Goal: Transaction & Acquisition: Subscribe to service/newsletter

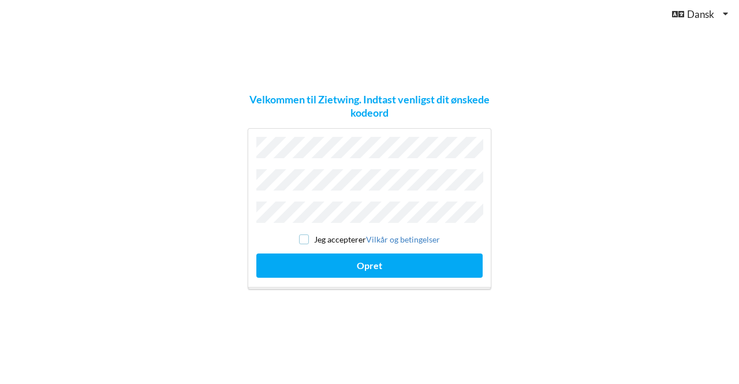
click at [301, 234] on input "checkbox" at bounding box center [304, 239] width 10 height 10
checkbox input "true"
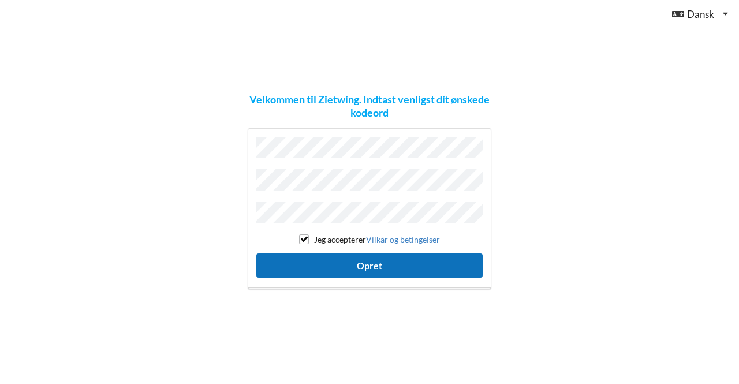
click at [322, 263] on button "Opret" at bounding box center [369, 266] width 226 height 24
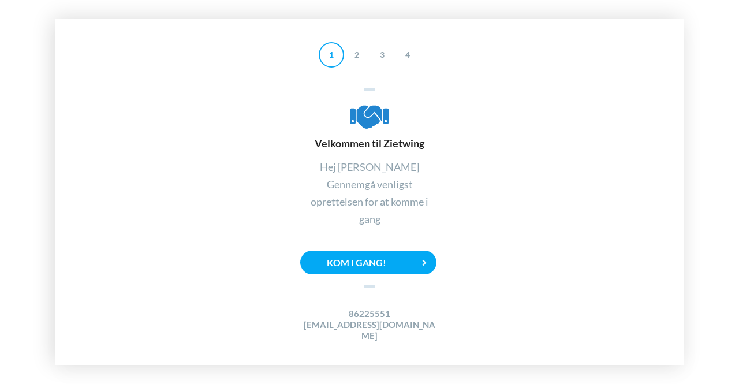
click at [362, 262] on div "Kom i gang!" at bounding box center [368, 263] width 136 height 24
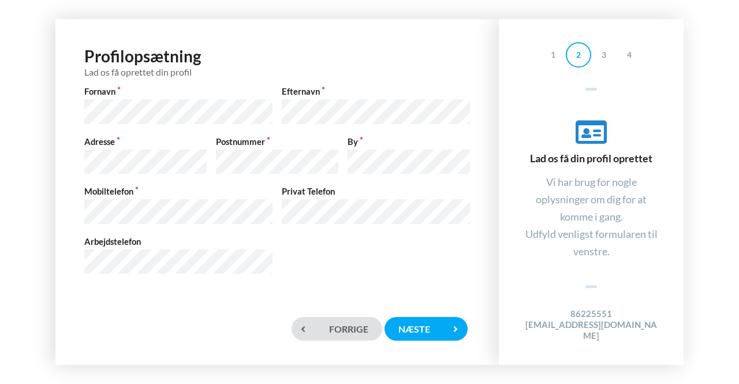
click at [437, 334] on div "Næste" at bounding box center [426, 329] width 83 height 24
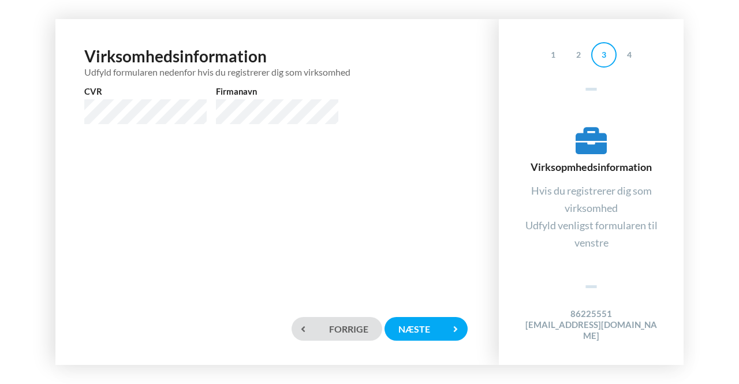
click at [430, 330] on div "Næste" at bounding box center [426, 329] width 83 height 24
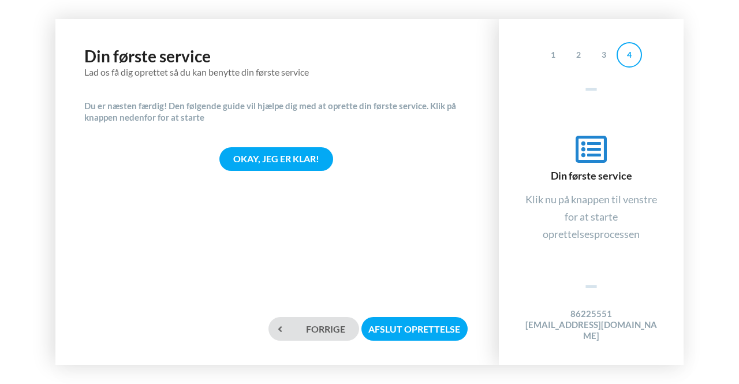
click at [303, 166] on div "Okay, jeg er klar!" at bounding box center [276, 159] width 114 height 24
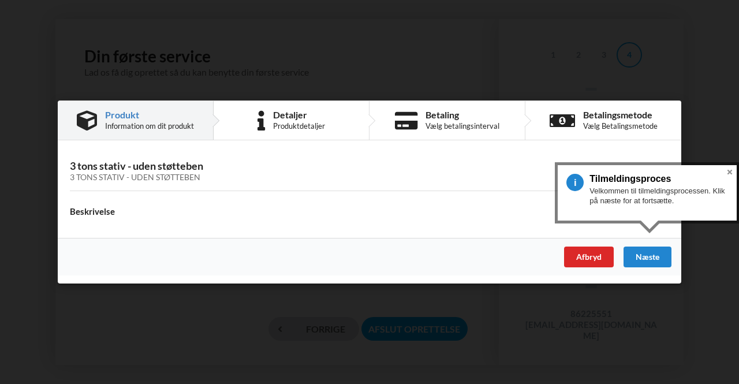
click at [654, 255] on div "Næste" at bounding box center [648, 257] width 48 height 21
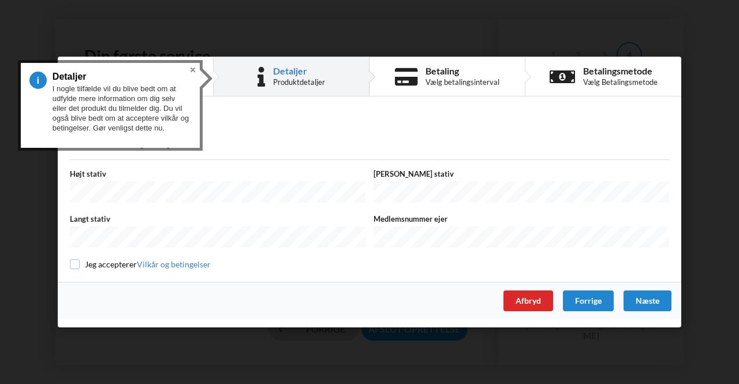
click at [74, 259] on input "checkbox" at bounding box center [75, 264] width 10 height 10
checkbox input "true"
click at [608, 303] on div "Forrige" at bounding box center [588, 300] width 51 height 21
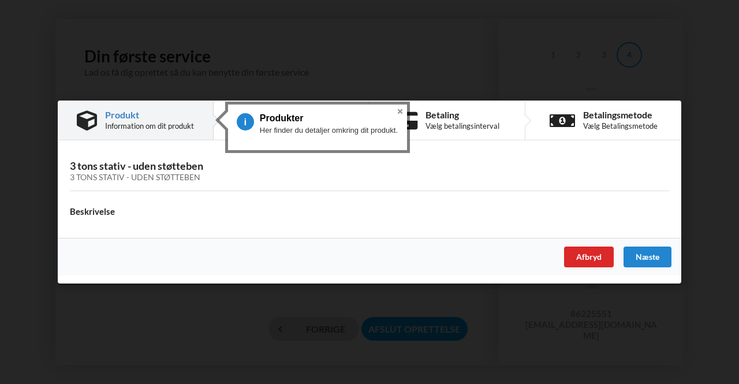
click at [643, 248] on div "Næste" at bounding box center [648, 257] width 48 height 21
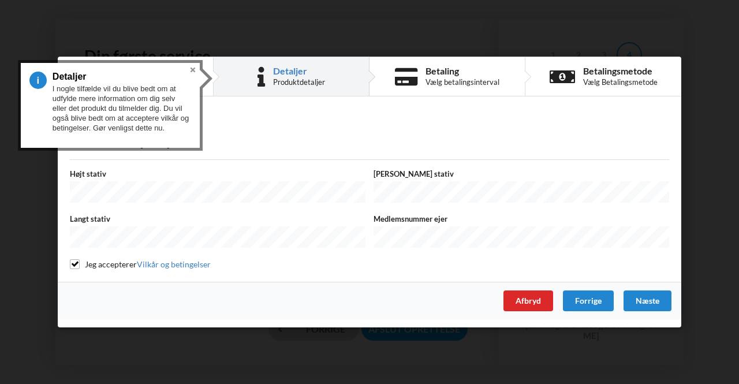
click at [294, 182] on div "Højt stativ" at bounding box center [218, 186] width 304 height 37
click at [647, 300] on div "Næste" at bounding box center [648, 300] width 48 height 21
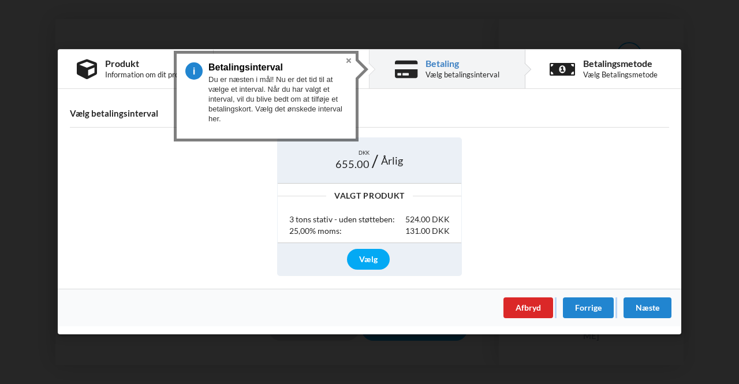
drag, startPoint x: 594, startPoint y: 278, endPoint x: 640, endPoint y: 304, distance: 53.3
click at [640, 304] on div "Produkt Information om dit produkt Detaljer Produktdetaljer Betaling Vælg betal…" at bounding box center [370, 191] width 624 height 285
click at [651, 313] on div "Næste" at bounding box center [648, 308] width 48 height 21
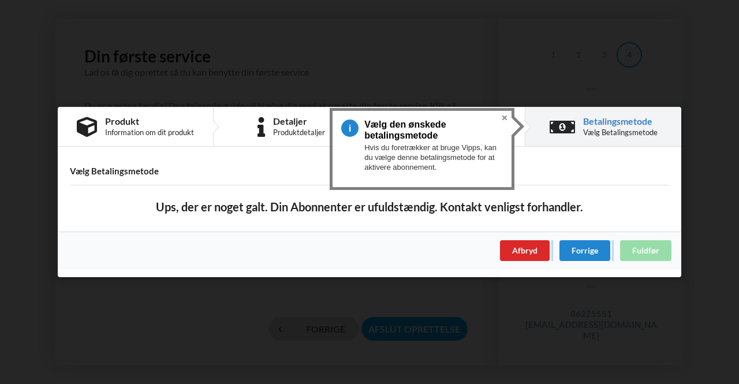
click at [589, 244] on div "Forrige" at bounding box center [585, 250] width 51 height 21
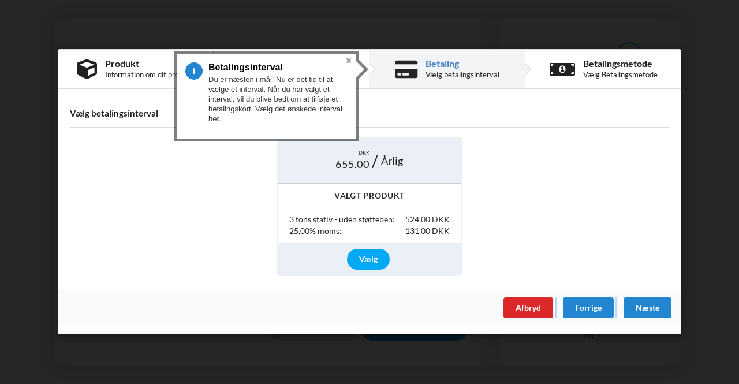
click at [387, 257] on div "Vælg" at bounding box center [368, 259] width 43 height 21
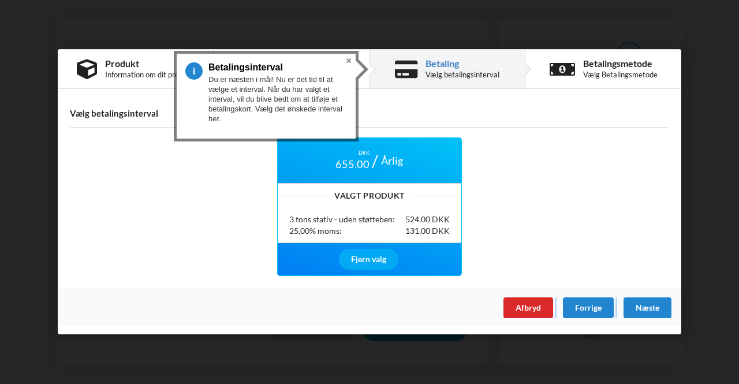
click at [644, 307] on div "Næste" at bounding box center [648, 308] width 48 height 21
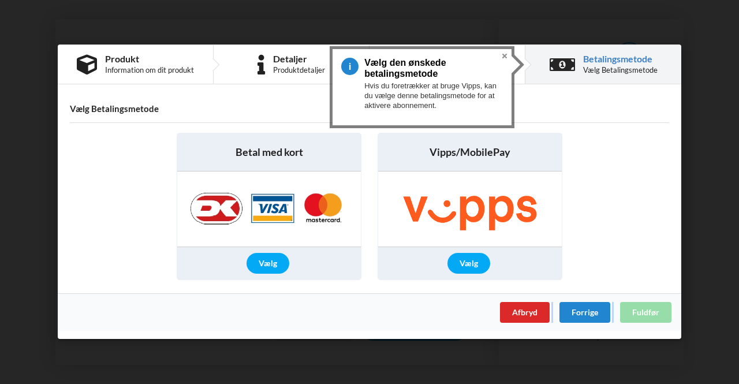
click at [506, 59] on button "Close" at bounding box center [505, 56] width 14 height 14
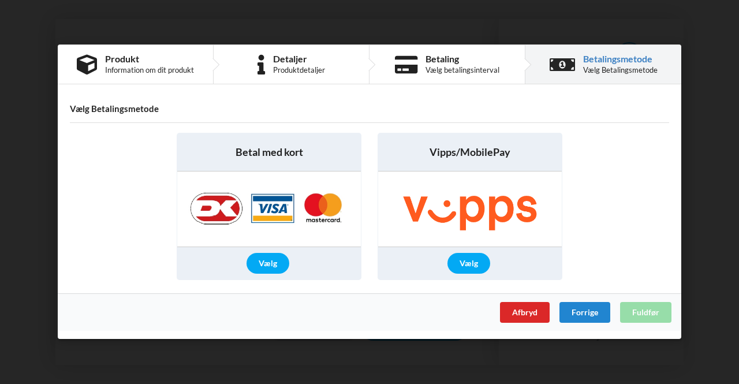
click at [468, 66] on div "Vælg betalingsinterval" at bounding box center [463, 70] width 74 height 9
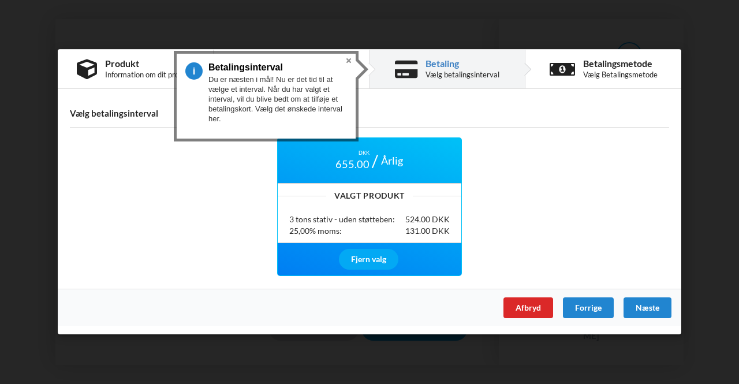
click at [632, 305] on div "Næste" at bounding box center [648, 308] width 48 height 21
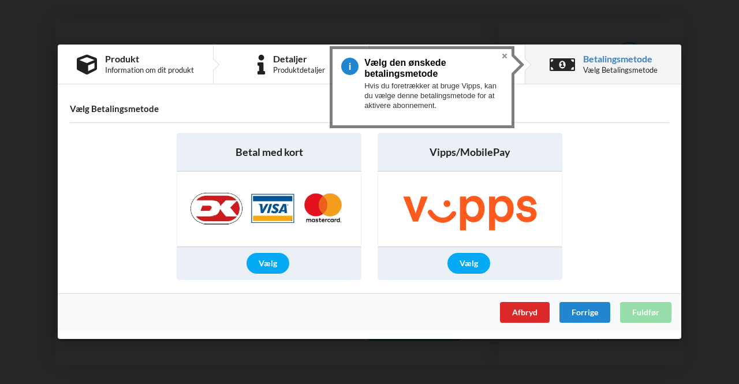
click at [472, 262] on div "Vælg" at bounding box center [469, 264] width 43 height 21
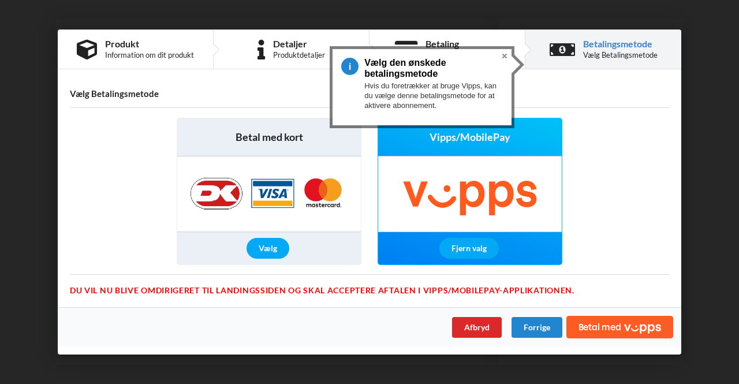
click at [641, 330] on icon "Vipps" at bounding box center [642, 329] width 37 height 9
click at [503, 57] on button "Close" at bounding box center [505, 56] width 14 height 14
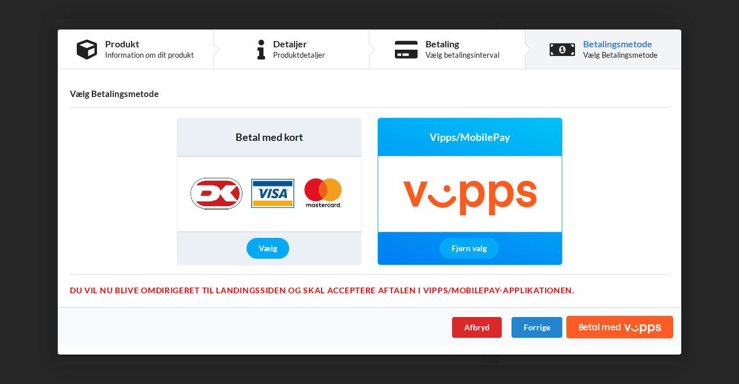
click at [278, 233] on div "Vælg" at bounding box center [269, 249] width 184 height 32
click at [277, 258] on div "Vælg" at bounding box center [268, 249] width 43 height 21
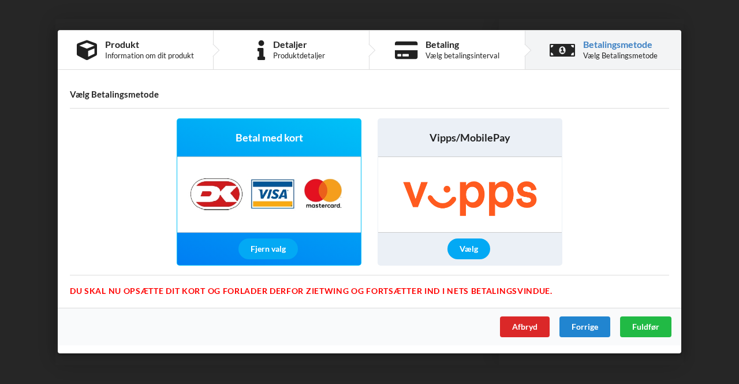
click at [655, 331] on div "Fuldfør" at bounding box center [645, 327] width 51 height 21
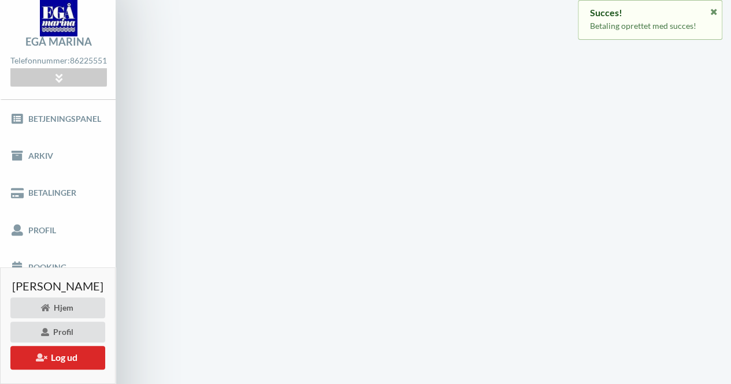
scroll to position [32, 0]
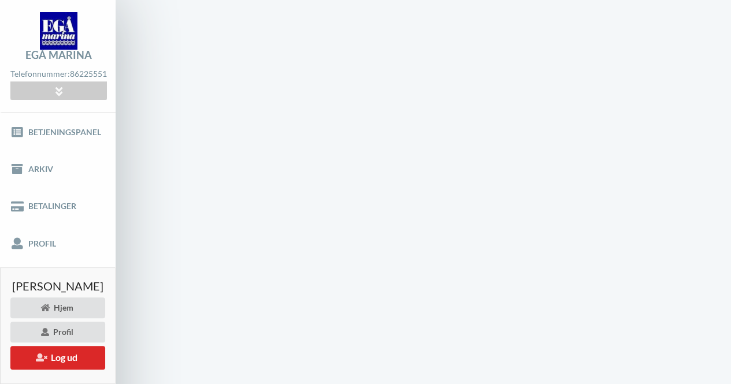
click at [77, 131] on link "Betjeningspanel" at bounding box center [58, 131] width 116 height 37
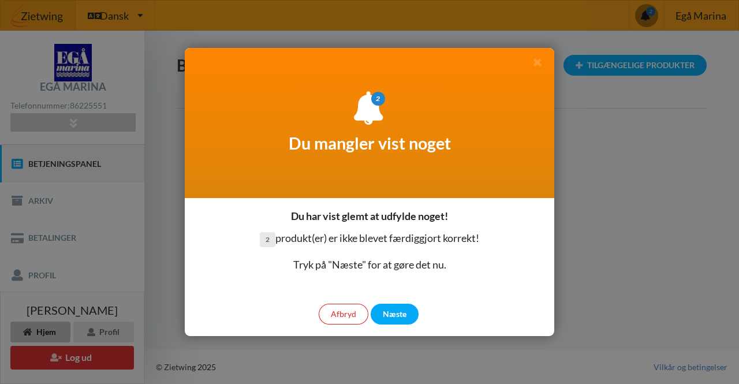
click at [404, 309] on div "Næste" at bounding box center [395, 314] width 48 height 21
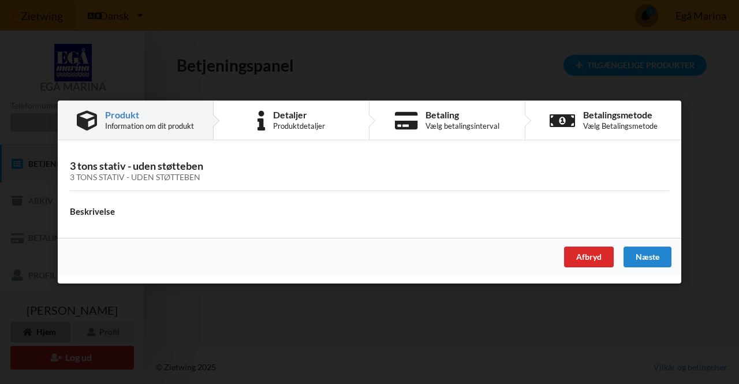
click at [651, 248] on div "Næste" at bounding box center [648, 257] width 48 height 21
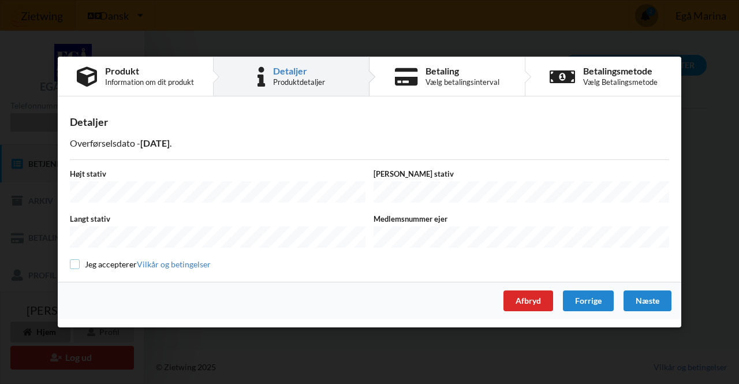
click at [73, 260] on input "checkbox" at bounding box center [75, 264] width 10 height 10
checkbox input "true"
click at [661, 300] on div "Næste" at bounding box center [648, 300] width 48 height 21
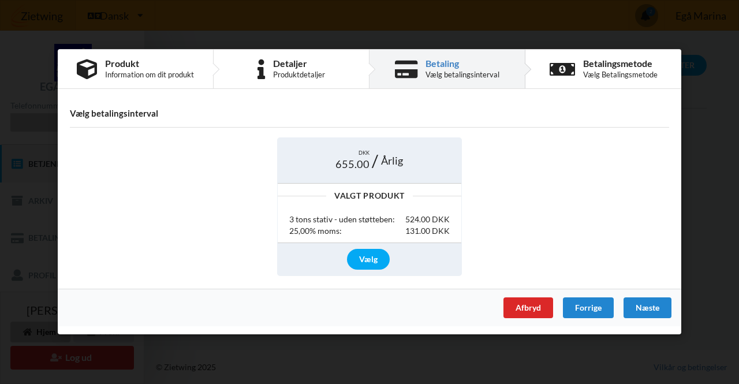
click at [377, 255] on div "Vælg" at bounding box center [368, 259] width 43 height 21
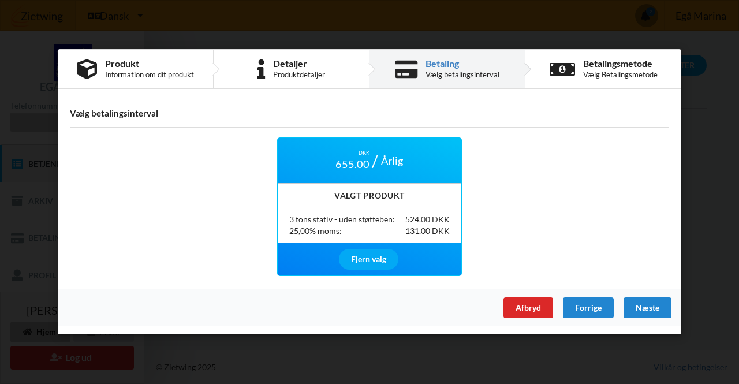
click at [650, 307] on div "Næste" at bounding box center [648, 308] width 48 height 21
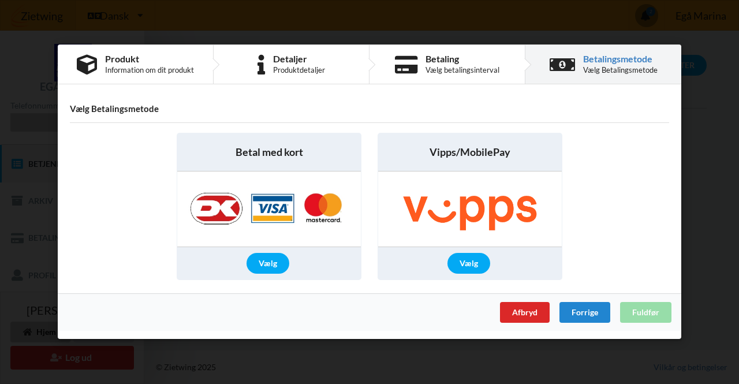
click at [479, 262] on div "Vælg" at bounding box center [469, 264] width 43 height 21
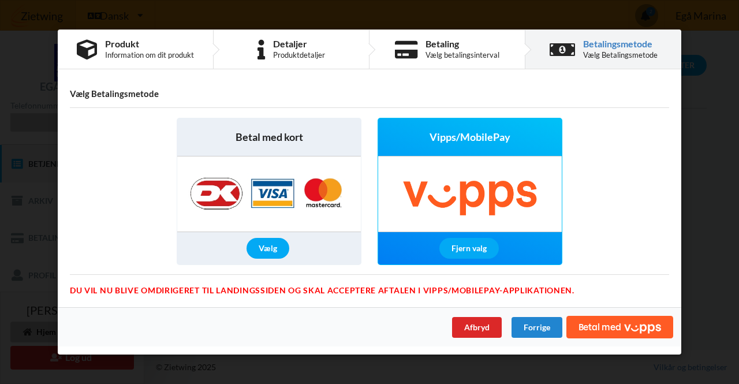
click at [603, 330] on span "Betal med" at bounding box center [600, 326] width 43 height 9
click at [609, 328] on span "Betal med" at bounding box center [600, 326] width 43 height 9
